Goal: Transaction & Acquisition: Purchase product/service

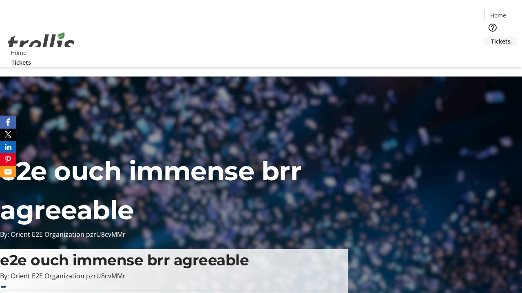
click at [491, 37] on span "Tickets" at bounding box center [501, 41] width 20 height 9
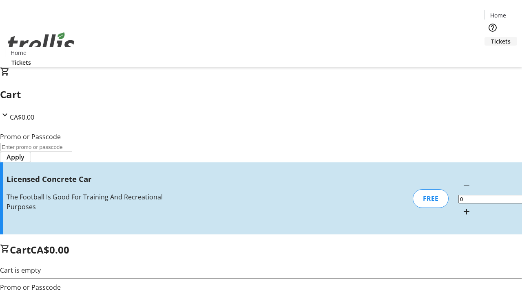
click at [461, 207] on mat-icon "Increment by one" at bounding box center [466, 212] width 10 height 10
type input "1"
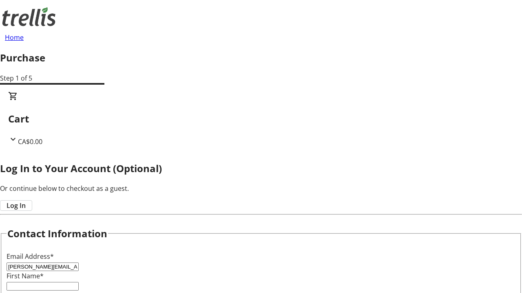
type input "[PERSON_NAME][EMAIL_ADDRESS][DOMAIN_NAME]"
type input "[PERSON_NAME]"
type input "Kerluke"
